Goal: Transaction & Acquisition: Purchase product/service

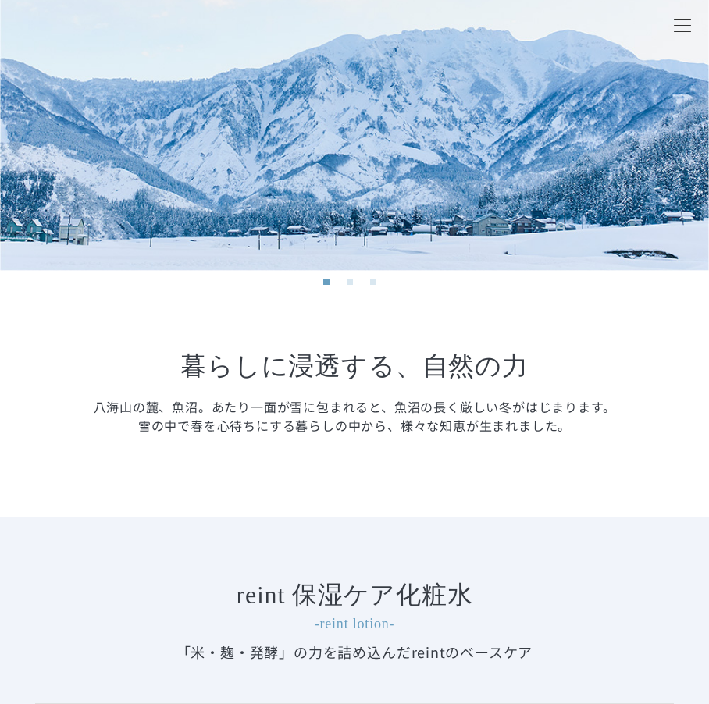
scroll to position [859, 0]
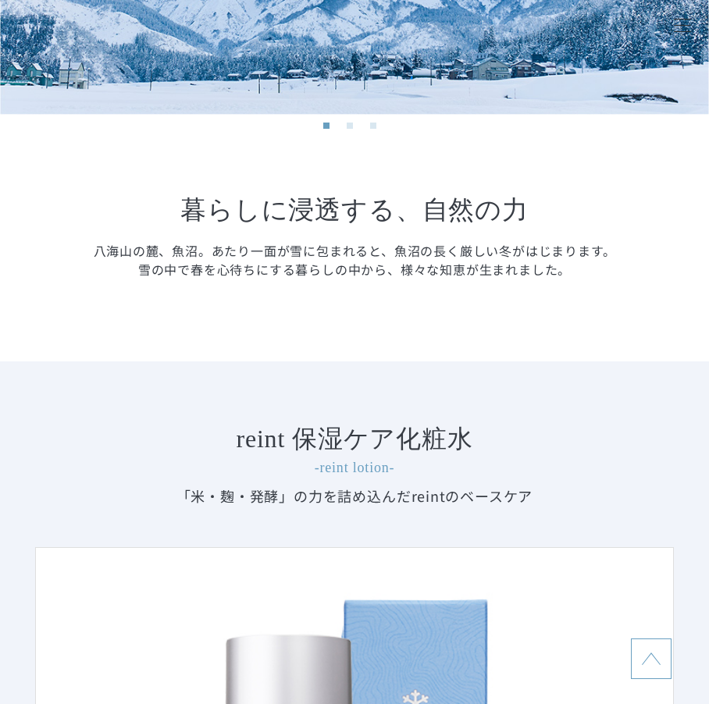
click at [258, 355] on section "Concept コンセプト Previous Next 1 2 3 Previous Next 1 2 3 暮らしに浸透する、 自然の力 八海山の麓、魚沼。あ…" at bounding box center [354, 16] width 709 height 691
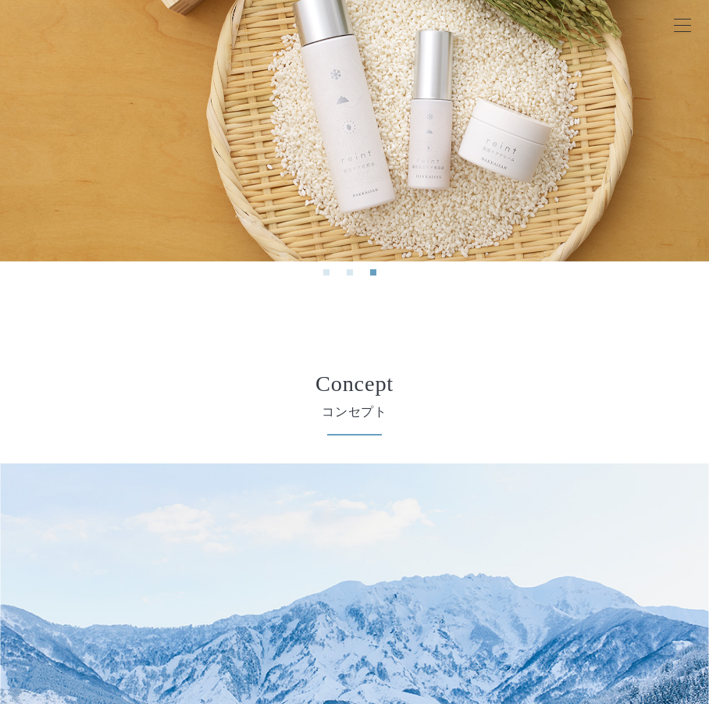
scroll to position [0, 0]
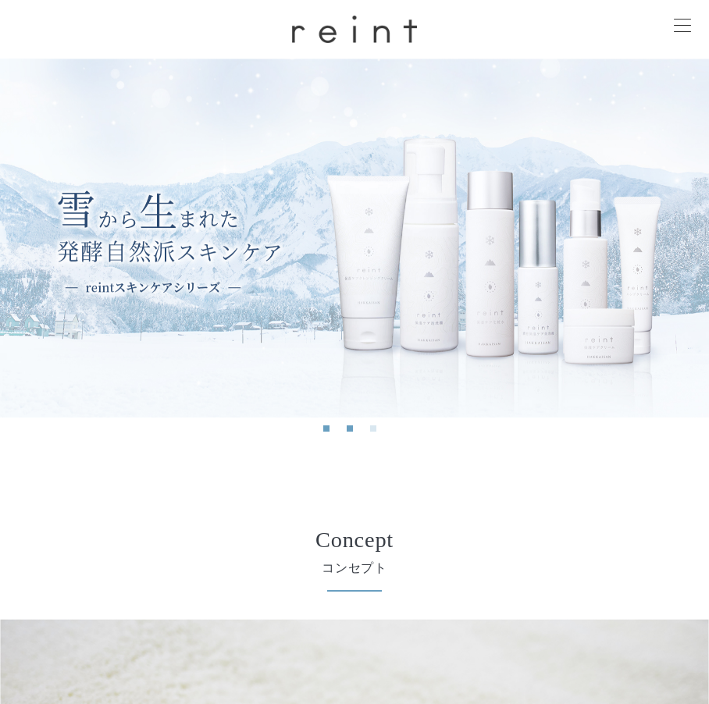
click at [348, 429] on button "2" at bounding box center [350, 428] width 6 height 6
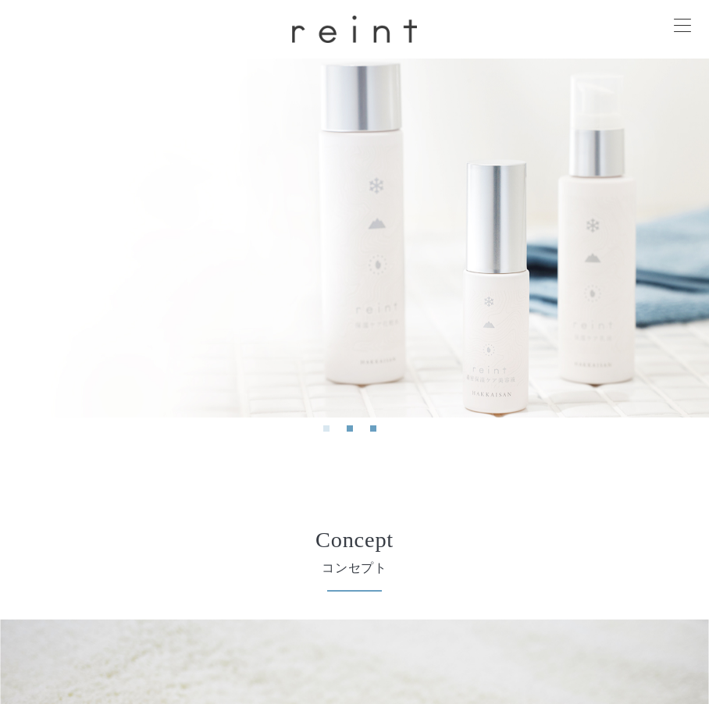
click at [372, 429] on button "3" at bounding box center [373, 428] width 6 height 6
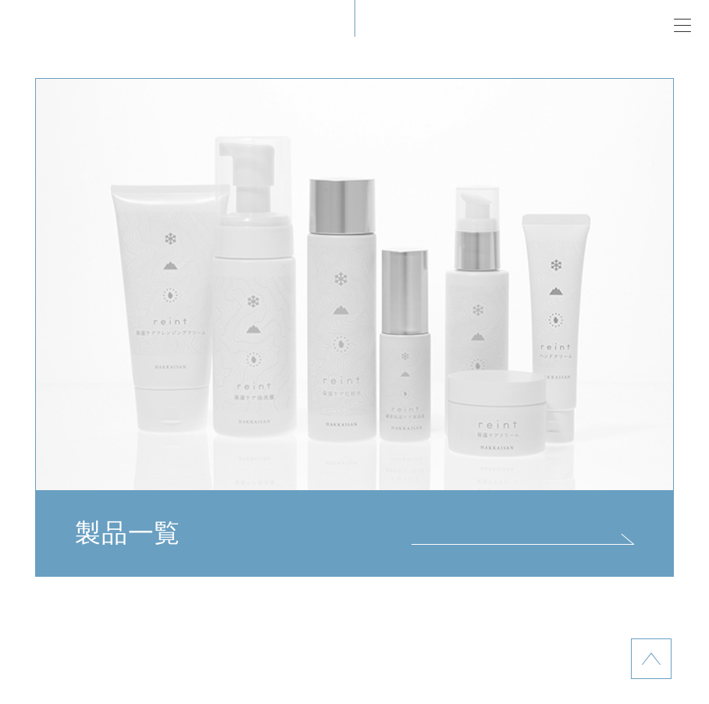
scroll to position [5231, 0]
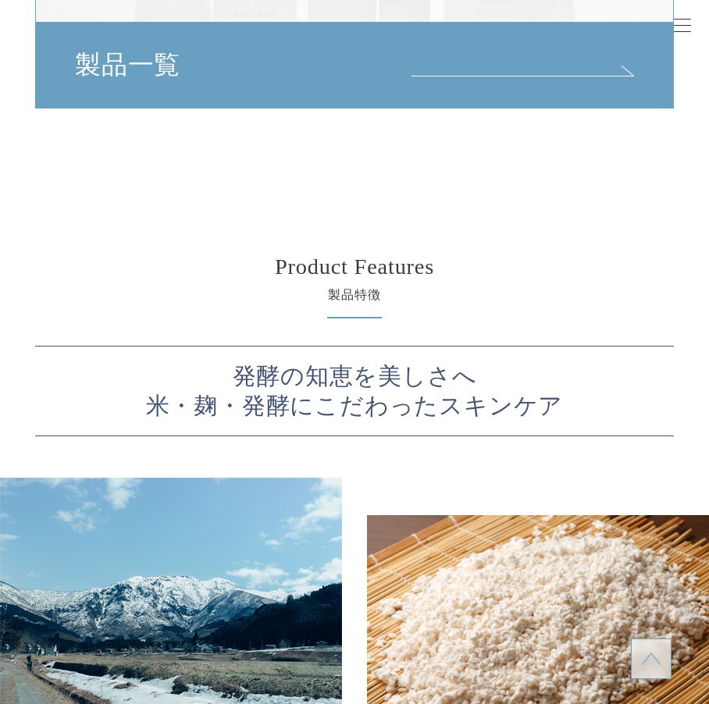
click at [609, 90] on div "製品一覧" at bounding box center [354, 65] width 636 height 84
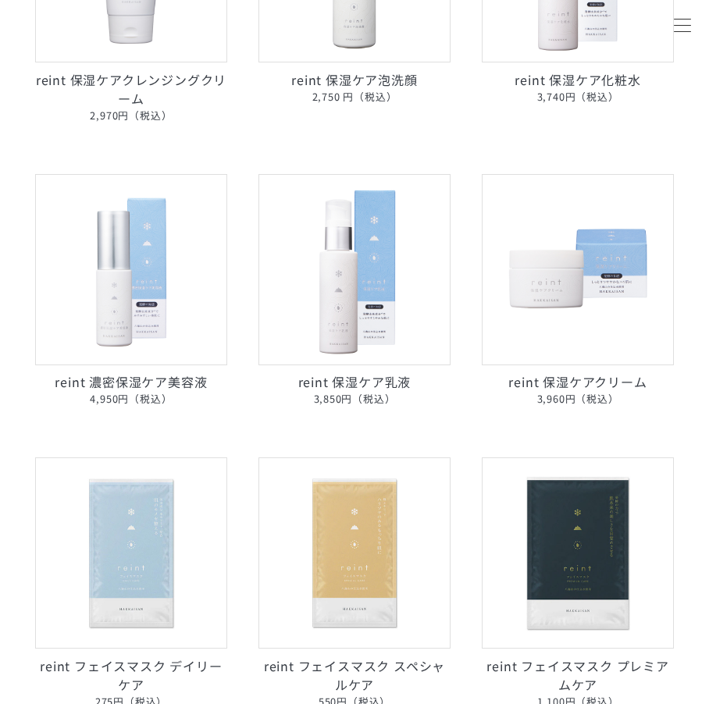
scroll to position [546, 0]
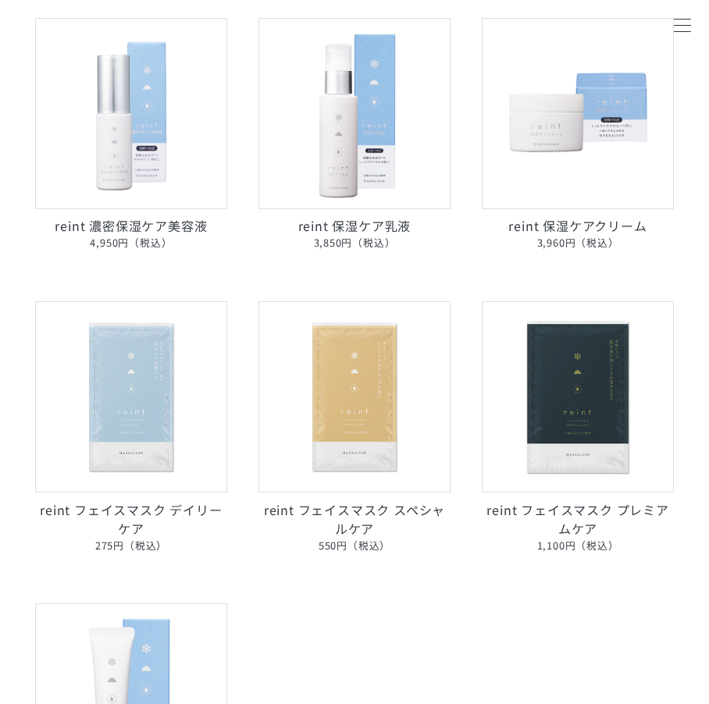
click at [123, 417] on img at bounding box center [130, 396] width 191 height 191
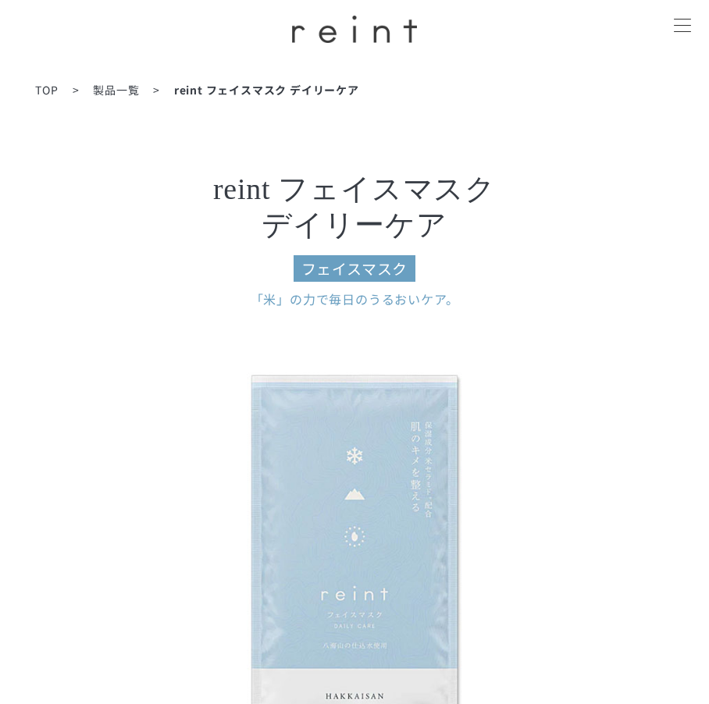
click at [518, 220] on h3 "reint フェイスマスク デイリーケア フェイスマスク" at bounding box center [354, 227] width 625 height 110
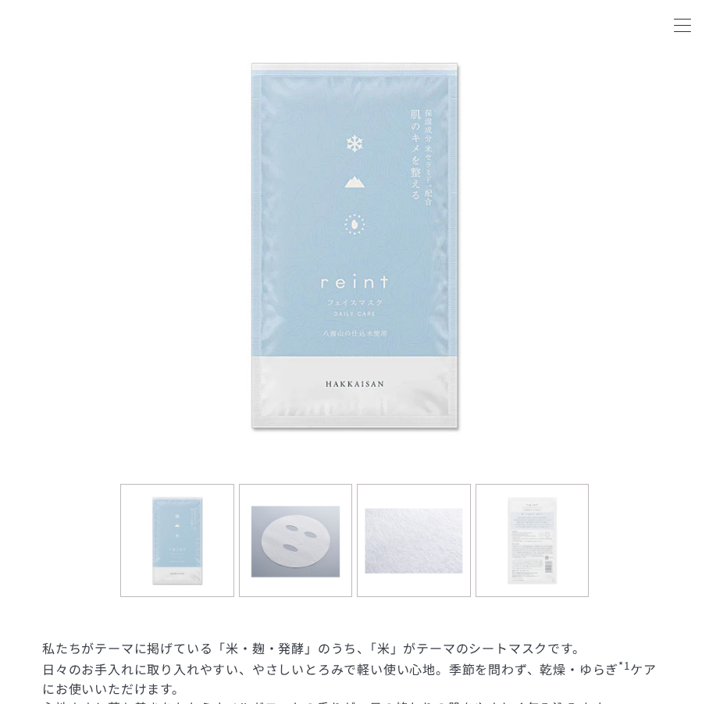
scroll to position [390, 0]
